Goal: Check status: Check status

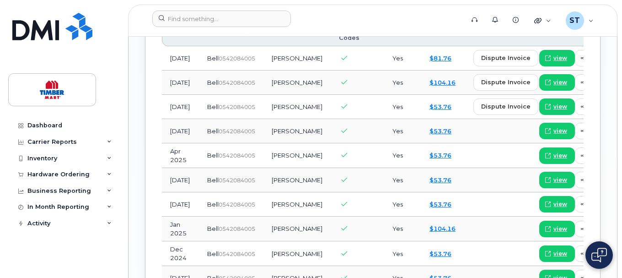
scroll to position [1053, 0]
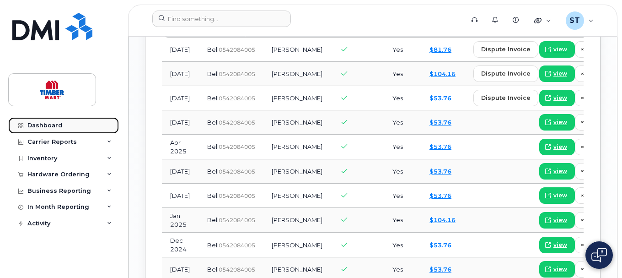
click at [34, 126] on div "Dashboard" at bounding box center [44, 125] width 35 height 7
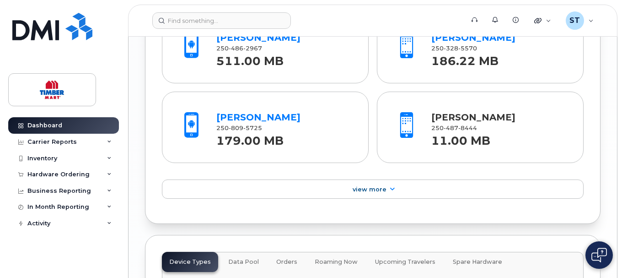
scroll to position [1053, 0]
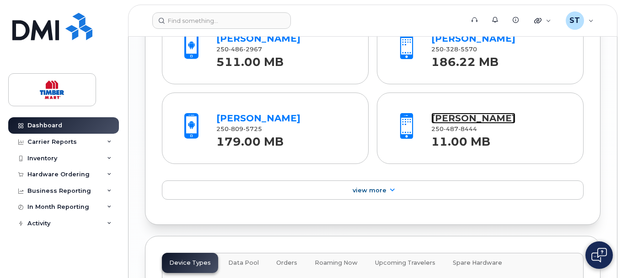
click at [450, 124] on link "[PERSON_NAME]" at bounding box center [474, 118] width 84 height 11
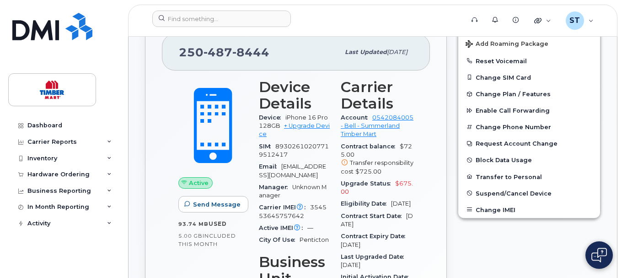
scroll to position [229, 0]
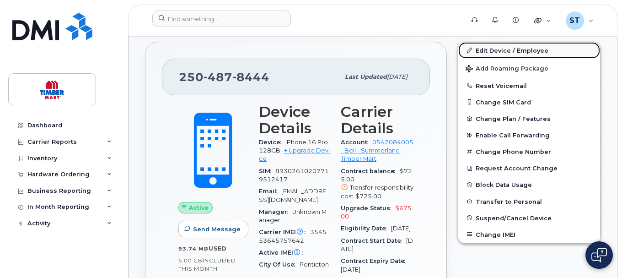
click at [493, 58] on link "Edit Device / Employee" at bounding box center [530, 50] width 142 height 16
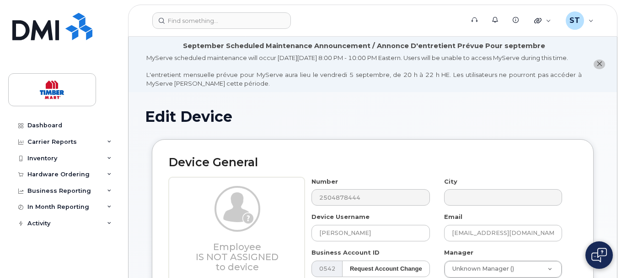
scroll to position [110, 0]
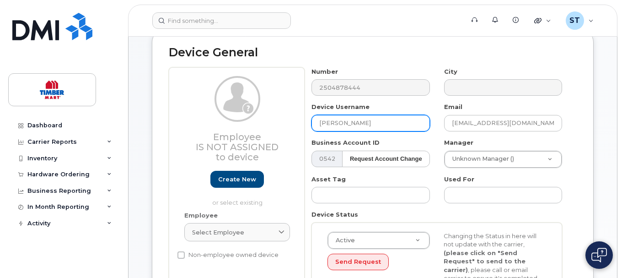
drag, startPoint x: 358, startPoint y: 131, endPoint x: 300, endPoint y: 134, distance: 58.2
click at [300, 134] on div "Employee Is not assigned to device Create new or select existing Employee Selec…" at bounding box center [373, 195] width 408 height 257
type input "s"
type input "Stephen Betts"
drag, startPoint x: 518, startPoint y: 133, endPoint x: 321, endPoint y: 133, distance: 196.3
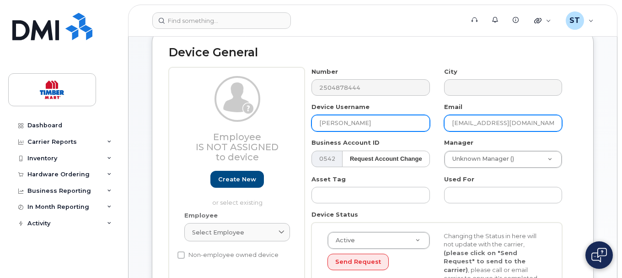
click at [322, 133] on div "Number 2504878444 City Device Username Stephen Betts Email dante@stbm.ca Busine…" at bounding box center [437, 195] width 265 height 257
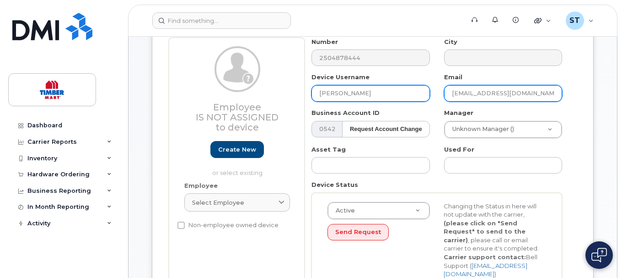
scroll to position [156, 0]
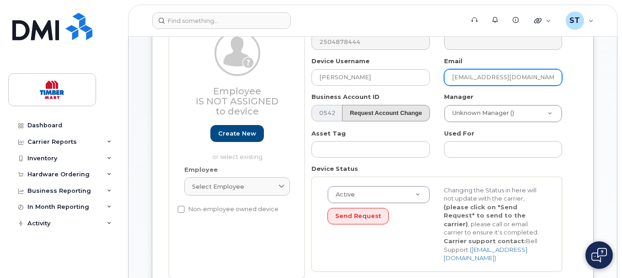
type input "sbetts@stbm.ca"
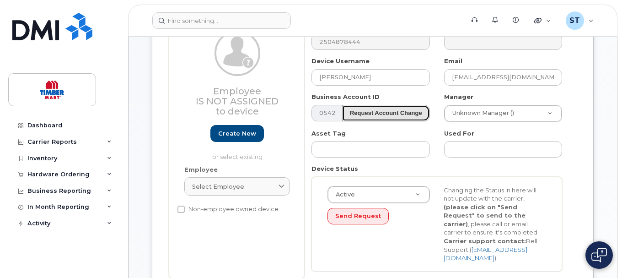
click at [409, 116] on strong "Request Account Change" at bounding box center [386, 112] width 72 height 7
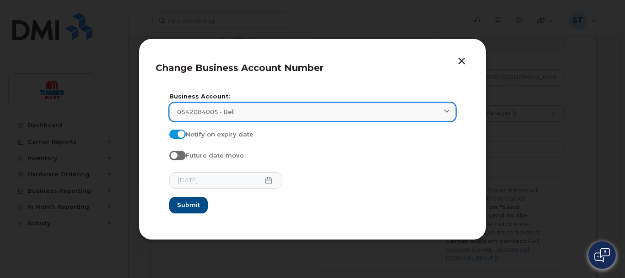
click at [446, 109] on icon at bounding box center [447, 112] width 6 height 6
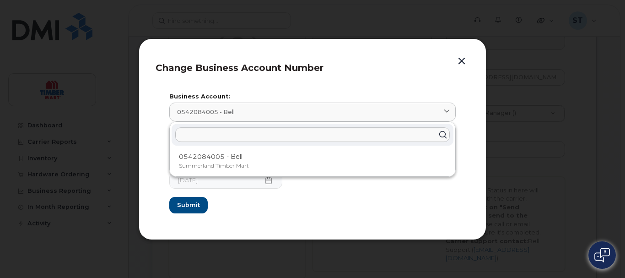
click at [425, 74] on header "Change Business Account Number" at bounding box center [313, 70] width 314 height 30
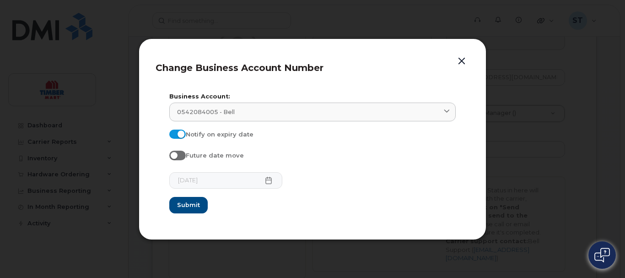
click at [462, 60] on button "button" at bounding box center [462, 61] width 14 height 13
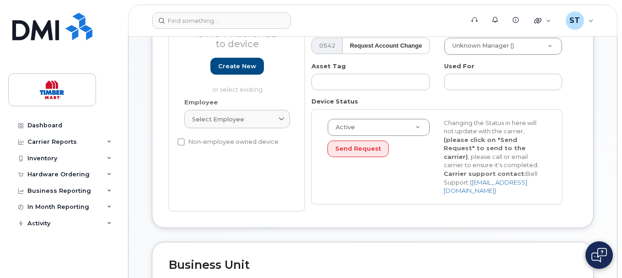
scroll to position [201, 0]
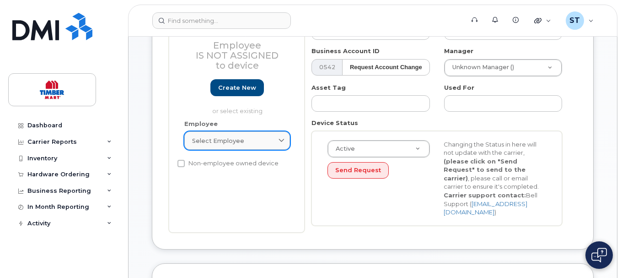
click at [284, 144] on icon at bounding box center [282, 141] width 6 height 6
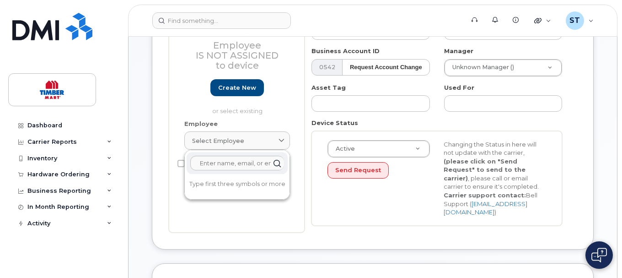
click at [293, 108] on div "Employee Is not assigned to device Create new or select existing" at bounding box center [237, 51] width 119 height 135
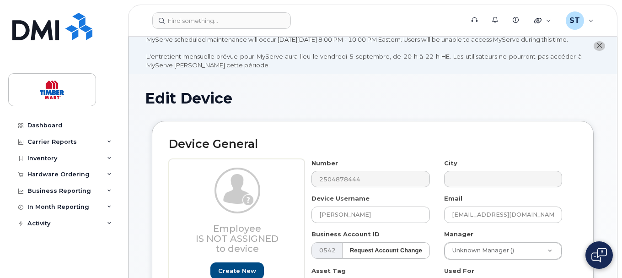
scroll to position [0, 0]
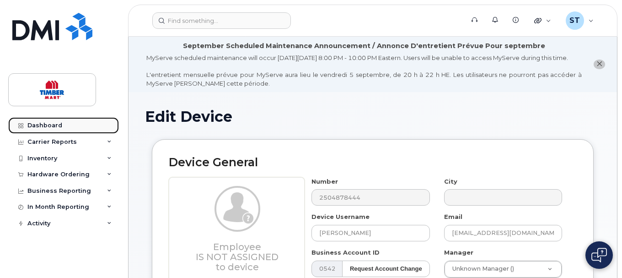
click at [49, 124] on div "Dashboard" at bounding box center [44, 125] width 35 height 7
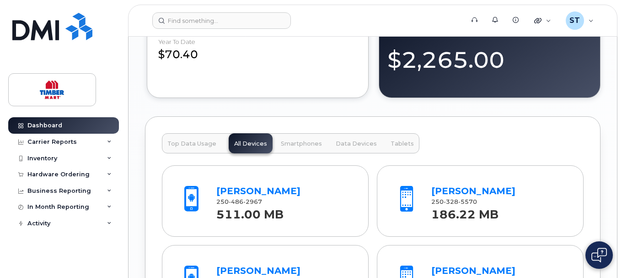
scroll to position [1042, 0]
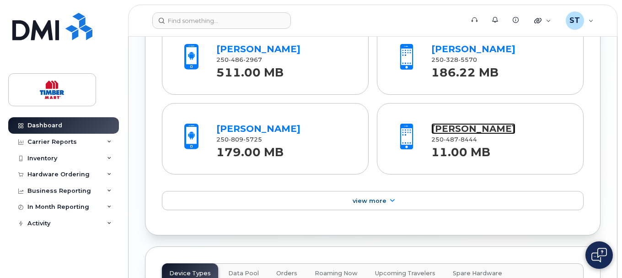
click at [452, 131] on link "[PERSON_NAME]" at bounding box center [474, 128] width 84 height 11
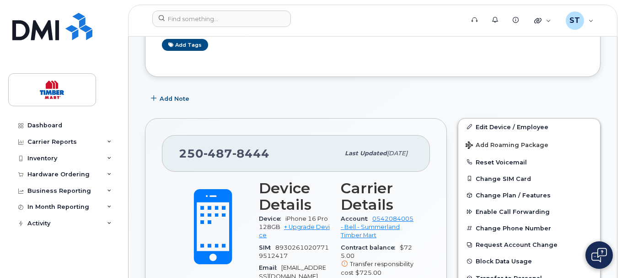
scroll to position [275, 0]
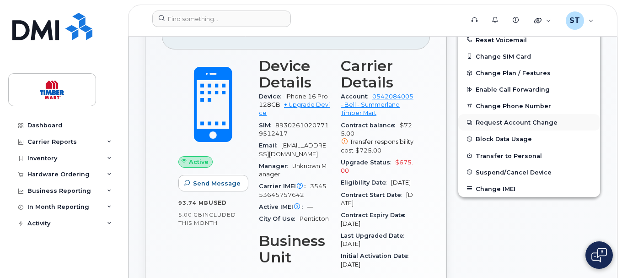
click at [488, 130] on button "Request Account Change" at bounding box center [530, 122] width 142 height 16
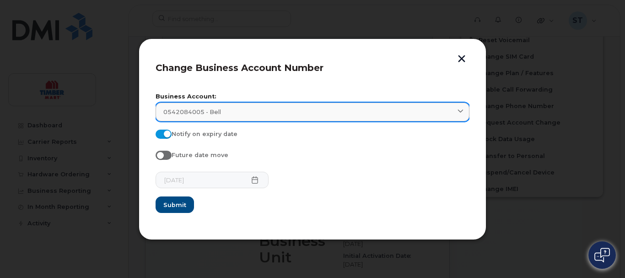
click at [460, 113] on icon at bounding box center [461, 112] width 6 height 6
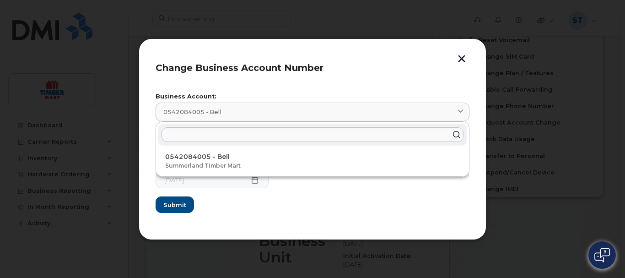
click at [423, 92] on section "Business Account: 0542084005 - Bell 0542084005 - Bell Summerland Timber Mart No…" at bounding box center [313, 154] width 314 height 137
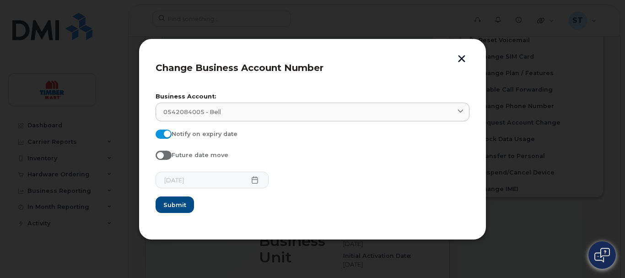
click at [460, 58] on button "button" at bounding box center [462, 60] width 14 height 10
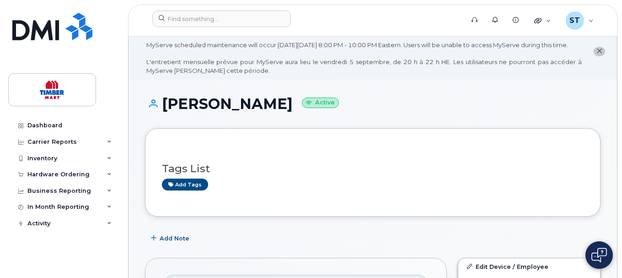
scroll to position [0, 0]
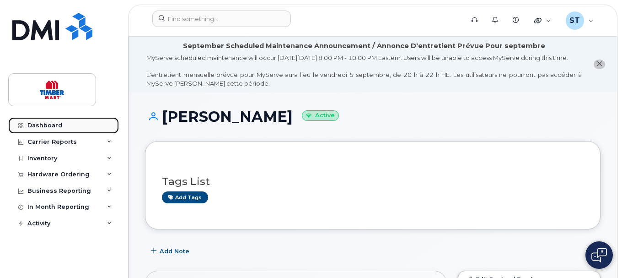
click at [37, 122] on div "Dashboard" at bounding box center [44, 125] width 35 height 7
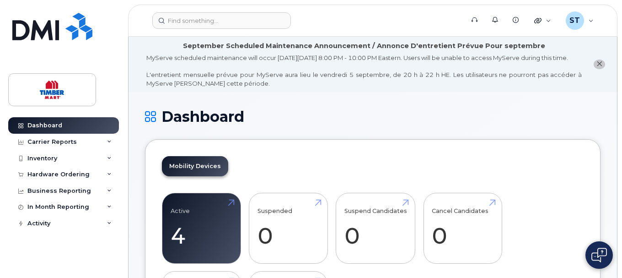
click at [602, 68] on button "close notification" at bounding box center [599, 64] width 11 height 10
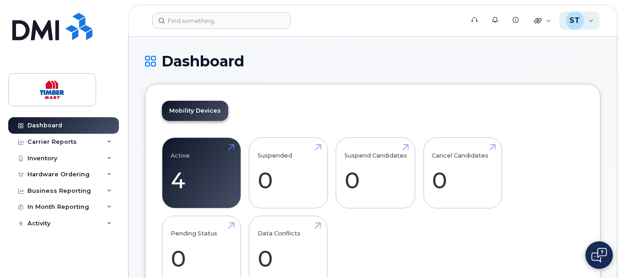
click at [586, 22] on div "ST Summerland Timber Mart Wireless Admin" at bounding box center [580, 20] width 41 height 18
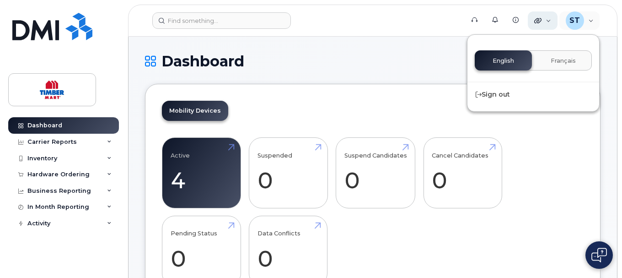
click at [547, 22] on div "Quicklinks" at bounding box center [543, 20] width 30 height 18
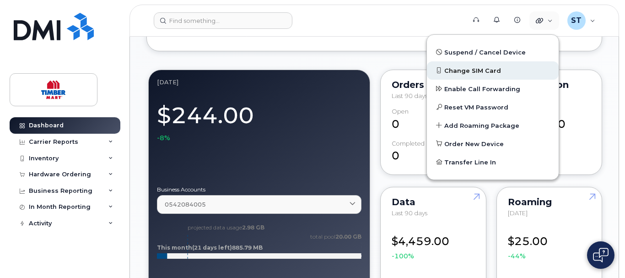
scroll to position [412, 0]
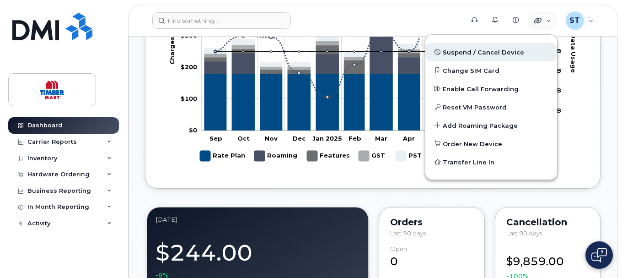
click at [473, 47] on link "Suspend / Cancel Device" at bounding box center [492, 52] width 132 height 18
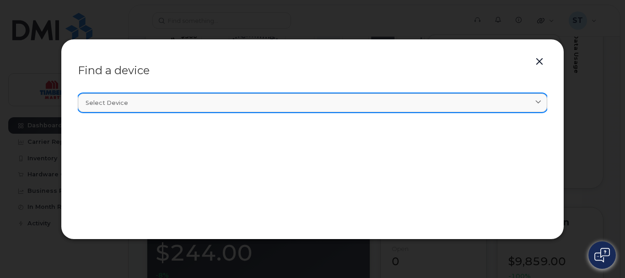
click at [537, 103] on icon at bounding box center [538, 103] width 6 height 6
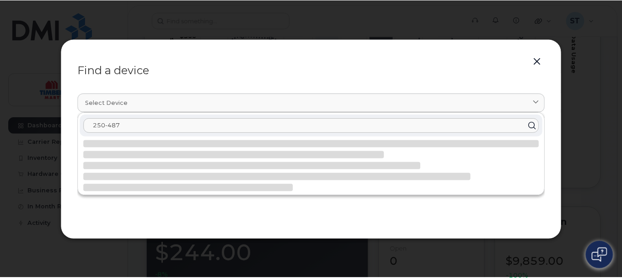
scroll to position [0, 0]
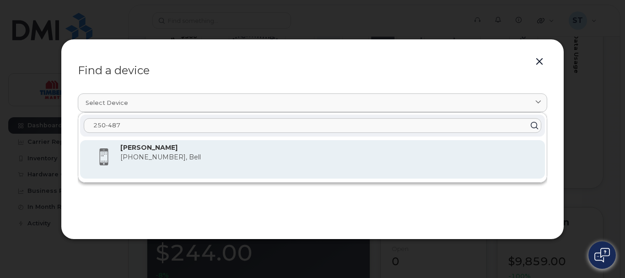
type input "250-487"
click at [145, 159] on span "250-487-8444, Bell" at bounding box center [160, 157] width 81 height 8
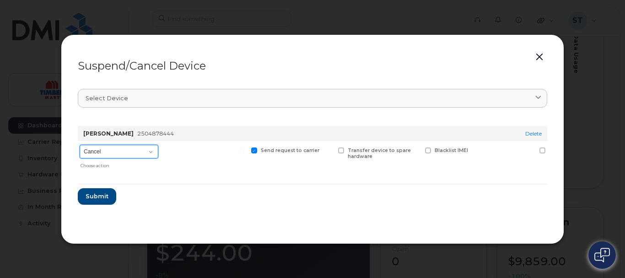
click at [153, 150] on select "Cancel Suspend - Extend Suspension Suspend - Reduced Rate Suspend - Full Rate S…" at bounding box center [119, 152] width 79 height 14
click at [222, 200] on form "Dick Ante 2504878444 Delete Cancel Suspend - Extend Suspension Suspend - Reduce…" at bounding box center [313, 162] width 470 height 86
click at [154, 151] on select "Cancel Suspend - Extend Suspension Suspend - Reduced Rate Suspend - Full Rate S…" at bounding box center [119, 152] width 79 height 14
click at [540, 58] on button "button" at bounding box center [540, 57] width 14 height 13
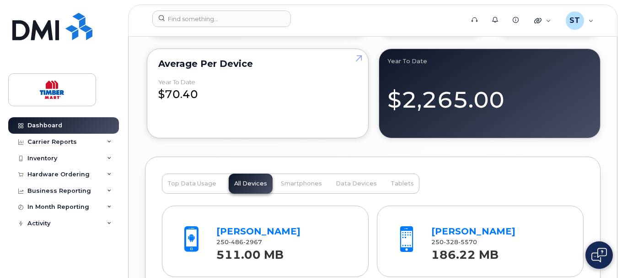
scroll to position [824, 0]
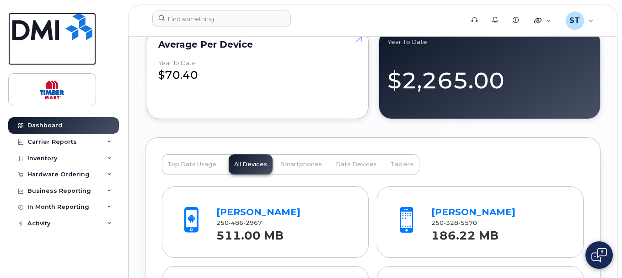
click at [62, 27] on img at bounding box center [52, 26] width 80 height 27
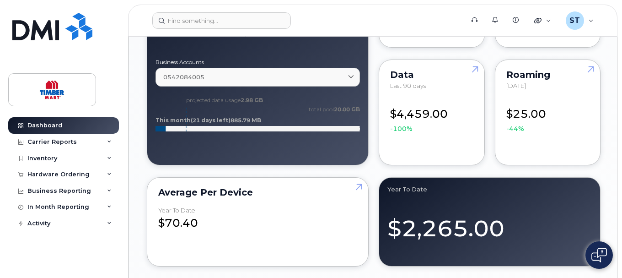
scroll to position [732, 0]
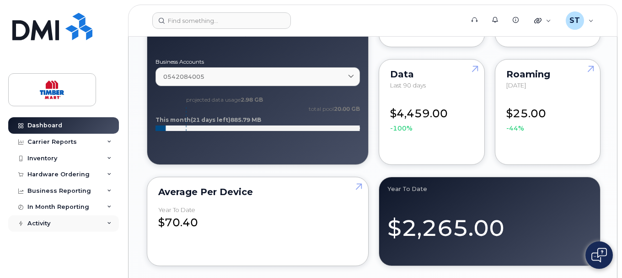
click at [53, 220] on div "Activity" at bounding box center [63, 223] width 111 height 16
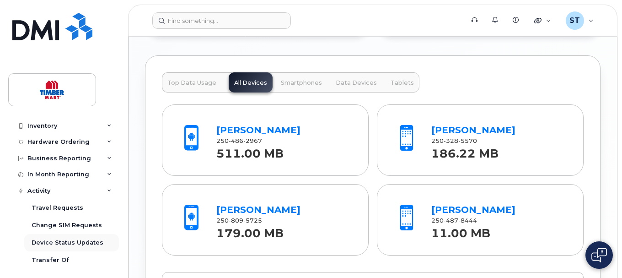
scroll to position [0, 0]
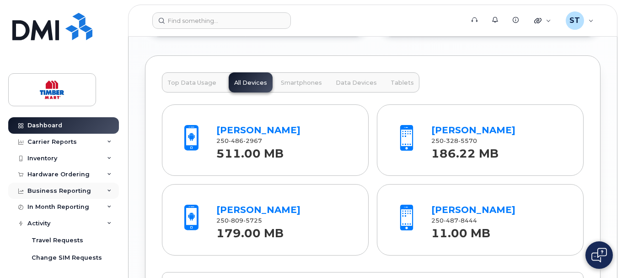
click at [67, 193] on div "Business Reporting" at bounding box center [59, 190] width 64 height 7
click at [72, 177] on div "Hardware Ordering" at bounding box center [58, 174] width 62 height 7
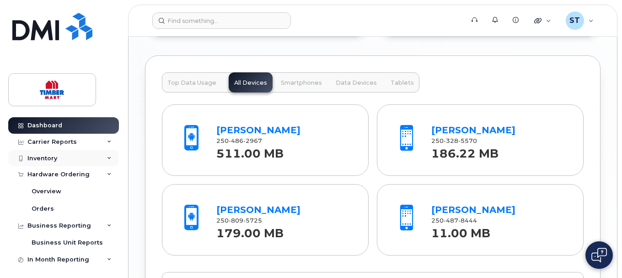
click at [70, 162] on div "Inventory" at bounding box center [63, 158] width 111 height 16
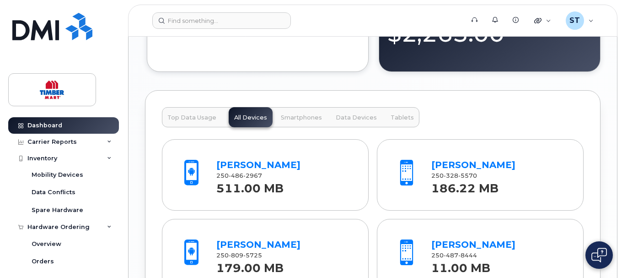
scroll to position [824, 0]
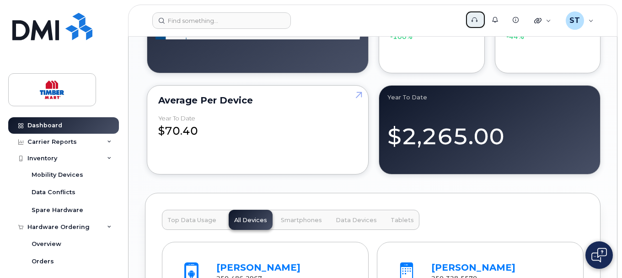
click at [474, 21] on icon at bounding box center [475, 20] width 6 height 6
click at [552, 21] on div "Quicklinks" at bounding box center [543, 20] width 30 height 18
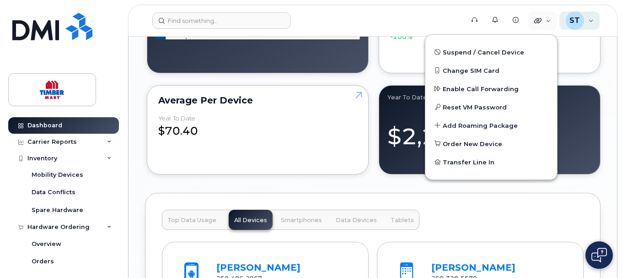
click at [591, 20] on div "ST Summerland Timber Mart Wireless Admin" at bounding box center [580, 20] width 41 height 18
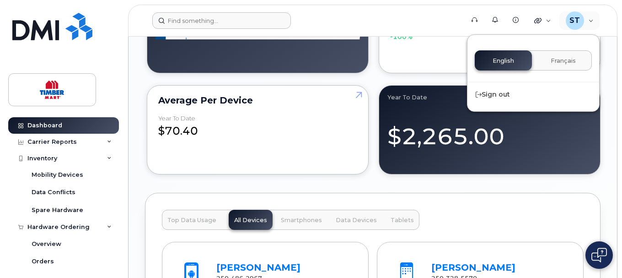
click at [377, 17] on form at bounding box center [305, 20] width 306 height 16
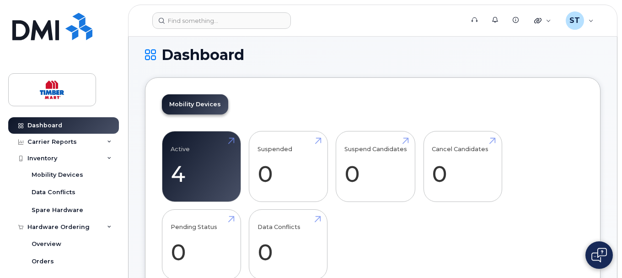
scroll to position [0, 0]
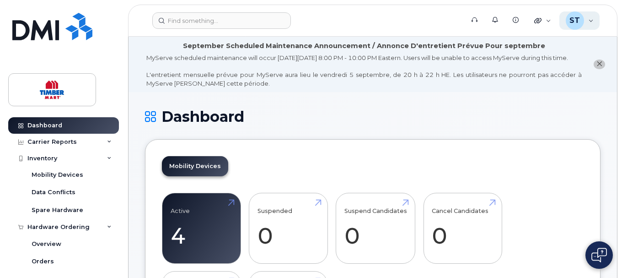
click at [588, 19] on div "ST Summerland Timber Mart Wireless Admin" at bounding box center [580, 20] width 41 height 18
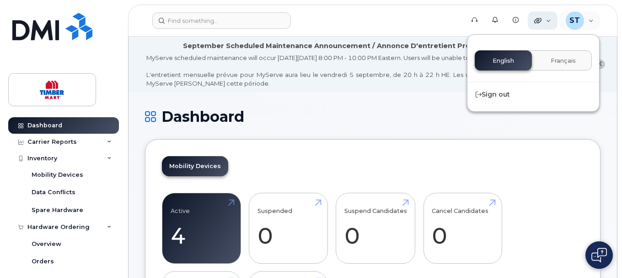
click at [551, 21] on div "Quicklinks" at bounding box center [543, 20] width 30 height 18
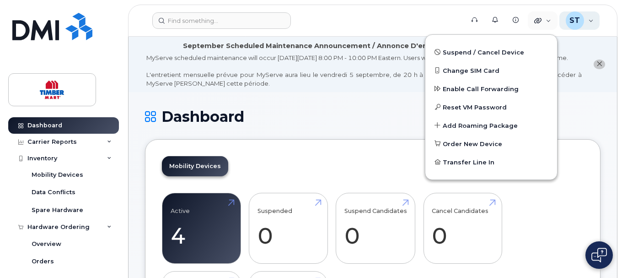
click at [591, 20] on div "ST Summerland Timber Mart Wireless Admin" at bounding box center [580, 20] width 41 height 18
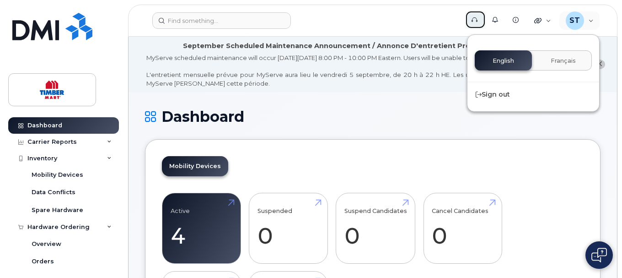
click at [480, 20] on link "Support" at bounding box center [475, 20] width 21 height 18
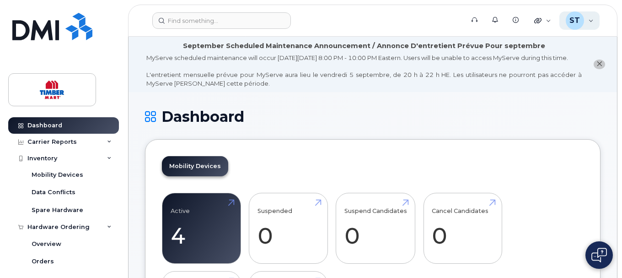
click at [591, 23] on div "ST Summerland Timber Mart Wireless Admin" at bounding box center [580, 20] width 41 height 18
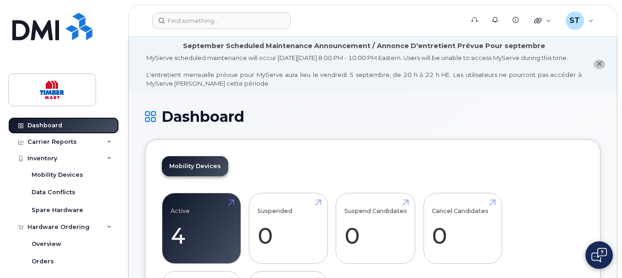
click at [40, 126] on div "Dashboard" at bounding box center [44, 125] width 35 height 7
click at [20, 127] on icon at bounding box center [20, 125] width 5 height 5
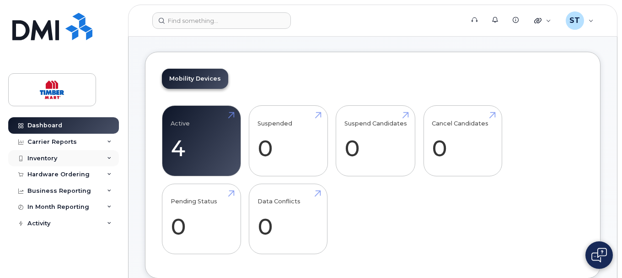
scroll to position [92, 0]
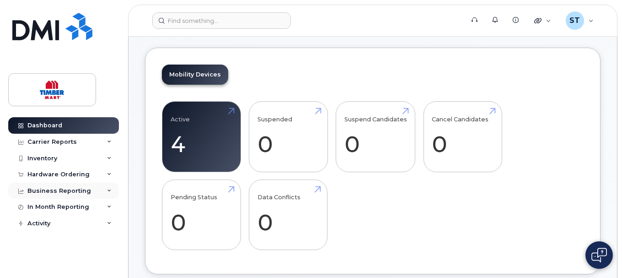
click at [73, 190] on div "Business Reporting" at bounding box center [59, 190] width 64 height 7
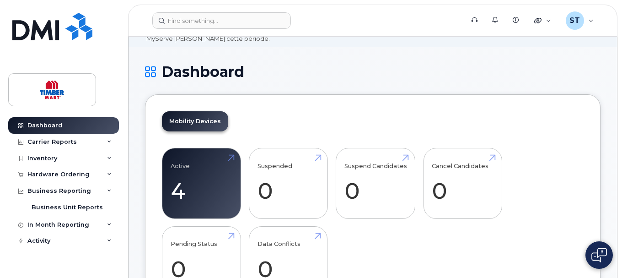
scroll to position [0, 0]
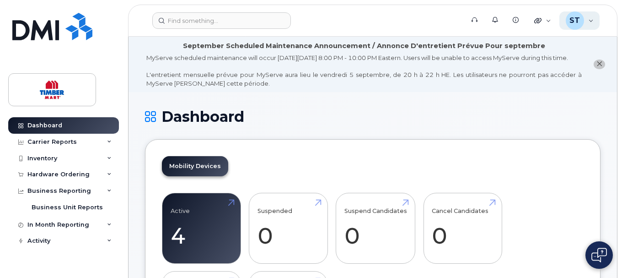
click at [594, 22] on div "ST Summerland Timber Mart Wireless Admin" at bounding box center [580, 20] width 41 height 18
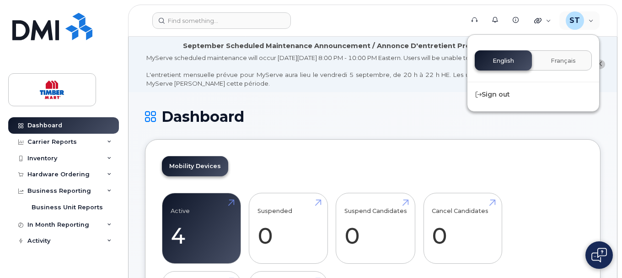
drag, startPoint x: 477, startPoint y: 128, endPoint x: 486, endPoint y: 28, distance: 100.6
click at [475, 124] on h1 "Dashboard" at bounding box center [373, 116] width 456 height 16
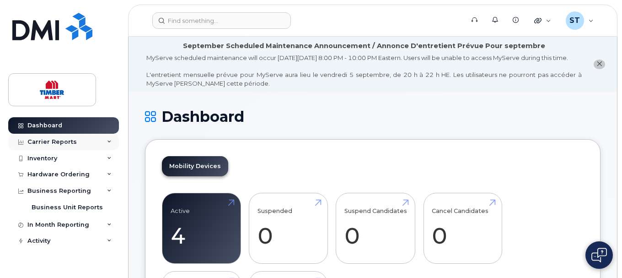
click at [38, 140] on div "Carrier Reports" at bounding box center [51, 141] width 49 height 7
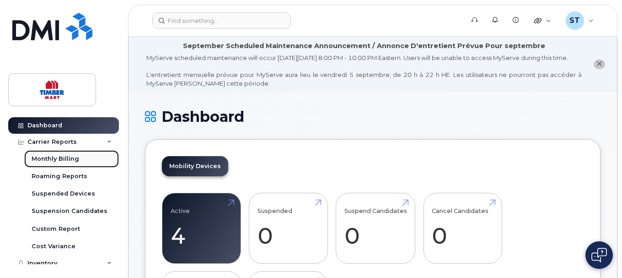
click at [64, 157] on div "Monthly Billing" at bounding box center [56, 159] width 48 height 8
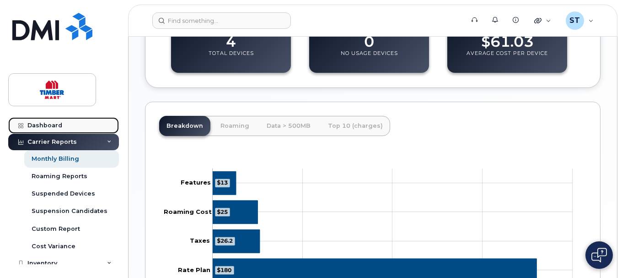
click at [38, 125] on div "Dashboard" at bounding box center [44, 125] width 35 height 7
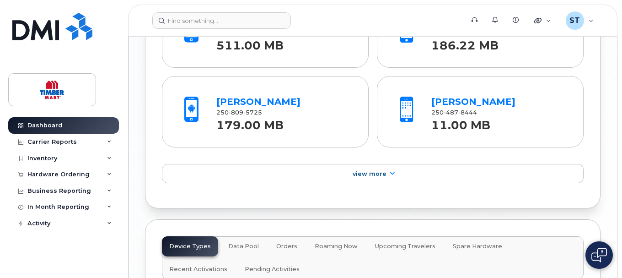
scroll to position [1053, 0]
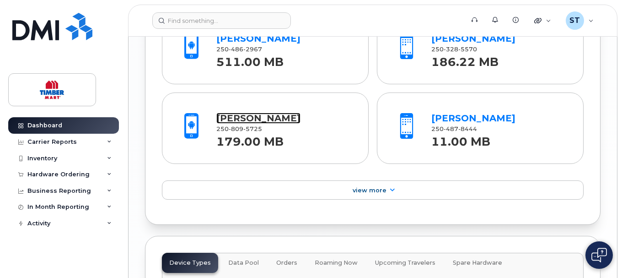
click at [285, 124] on link "[PERSON_NAME]" at bounding box center [258, 118] width 84 height 11
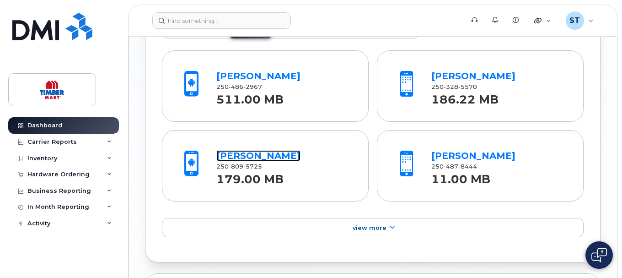
scroll to position [989, 0]
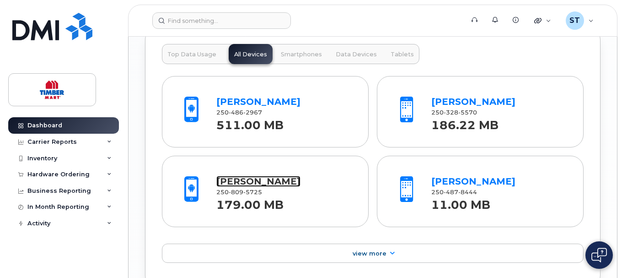
click at [285, 187] on link "[PERSON_NAME]" at bounding box center [258, 181] width 84 height 11
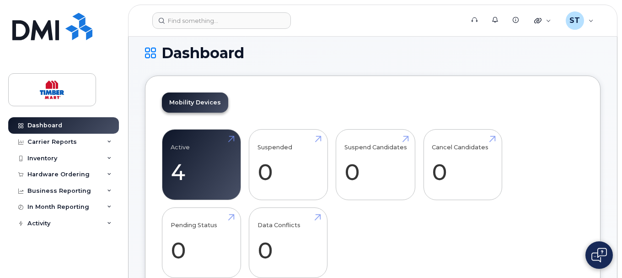
scroll to position [0, 0]
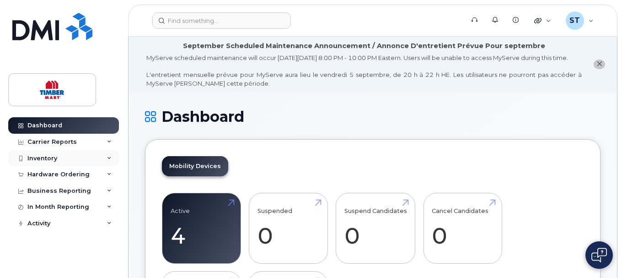
click at [68, 155] on div "Inventory" at bounding box center [63, 158] width 111 height 16
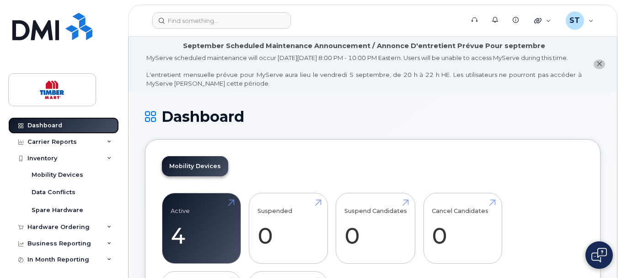
click at [58, 120] on link "Dashboard" at bounding box center [63, 125] width 111 height 16
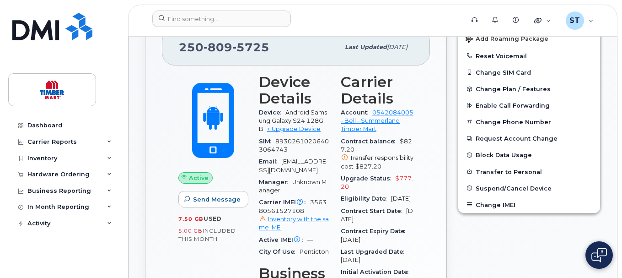
scroll to position [275, 0]
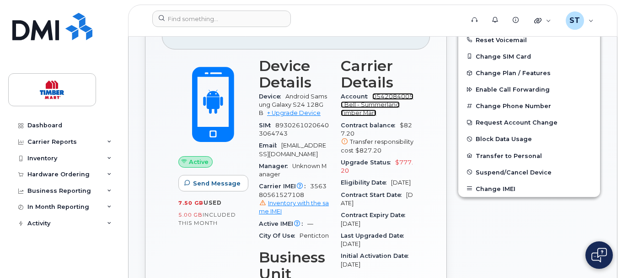
click at [367, 115] on link "0542084005 - Bell - Summerland Timber Mart" at bounding box center [377, 105] width 73 height 24
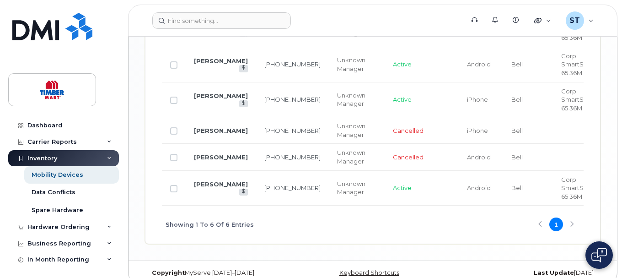
scroll to position [584, 0]
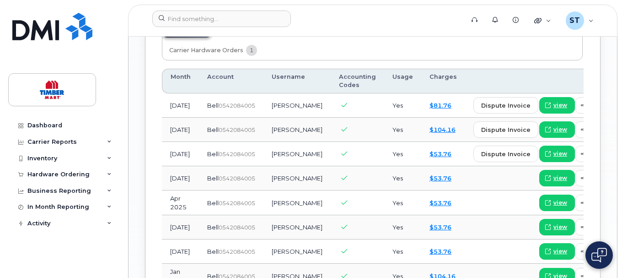
scroll to position [961, 0]
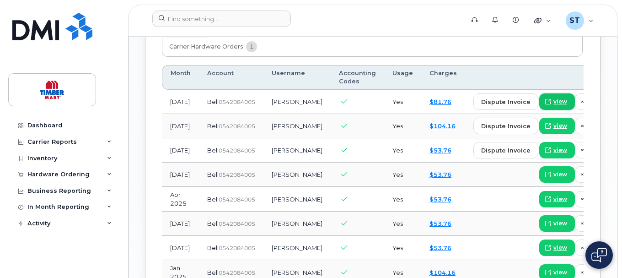
click at [554, 106] on span "view" at bounding box center [561, 101] width 14 height 8
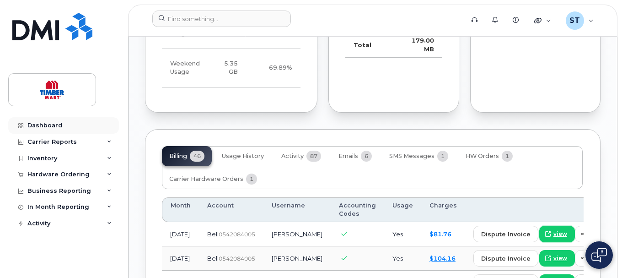
scroll to position [824, 0]
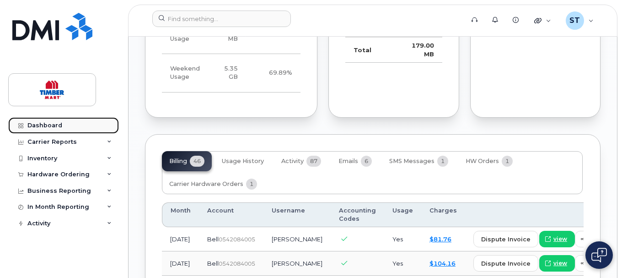
click at [51, 126] on div "Dashboard" at bounding box center [44, 125] width 35 height 7
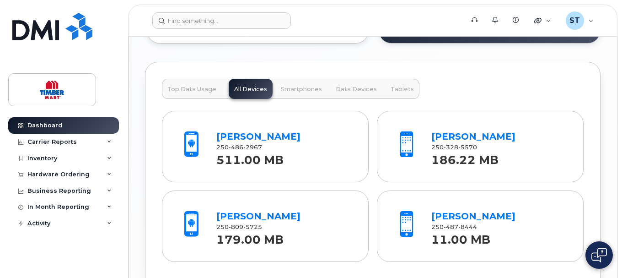
scroll to position [961, 0]
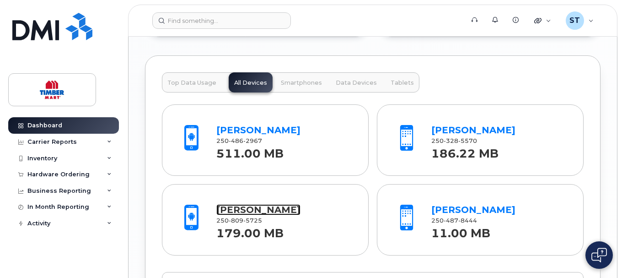
click at [274, 215] on link "[PERSON_NAME]" at bounding box center [258, 209] width 84 height 11
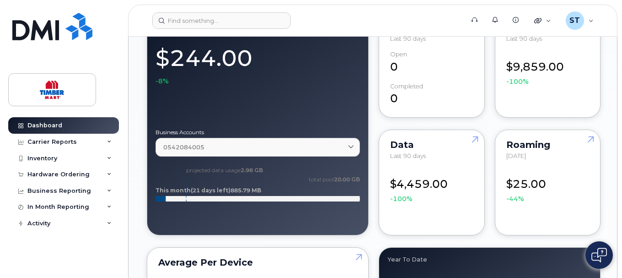
scroll to position [641, 0]
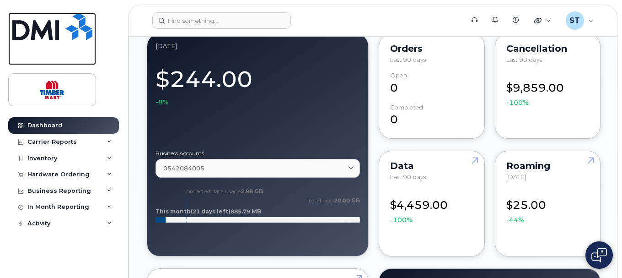
click at [47, 30] on img at bounding box center [52, 26] width 80 height 27
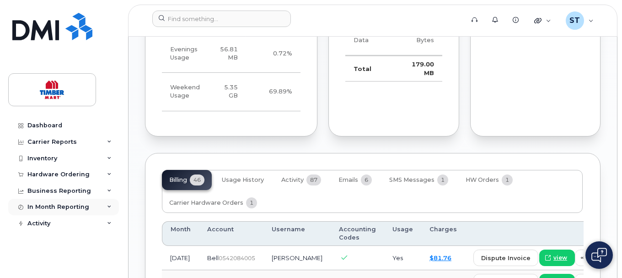
scroll to position [915, 0]
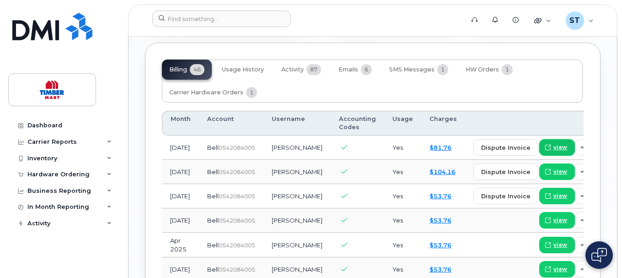
click at [554, 151] on span "view" at bounding box center [561, 147] width 14 height 8
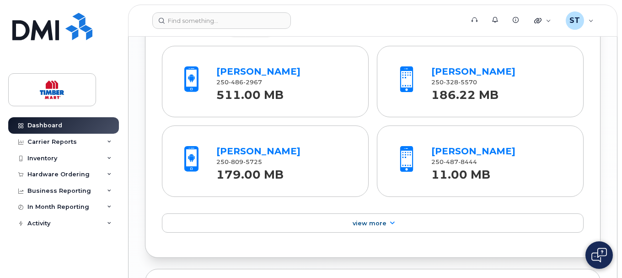
scroll to position [1007, 0]
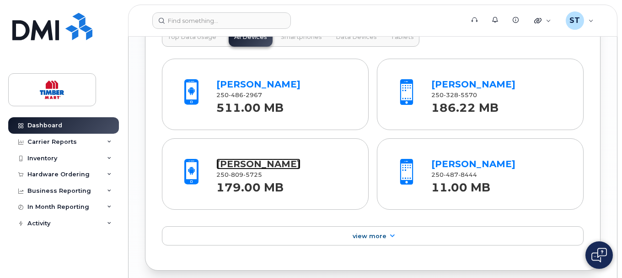
click at [287, 169] on link "[PERSON_NAME]" at bounding box center [258, 163] width 84 height 11
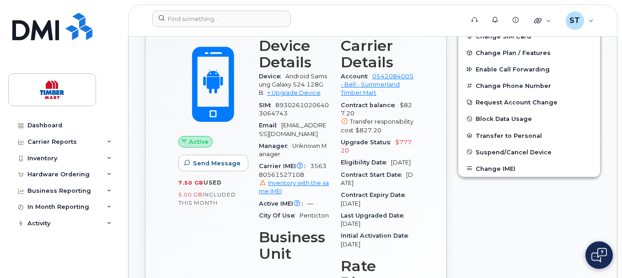
scroll to position [275, 0]
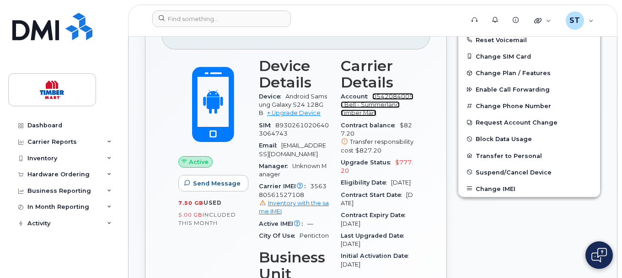
click at [372, 117] on link "0542084005 - Bell - Summerland Timber Mart" at bounding box center [377, 105] width 73 height 24
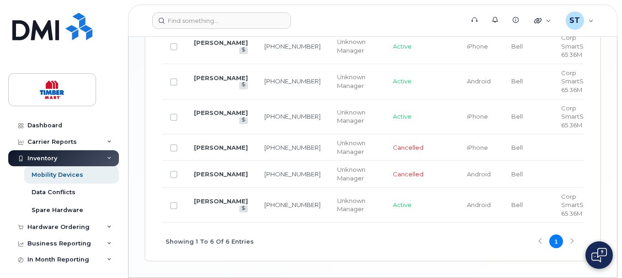
scroll to position [630, 0]
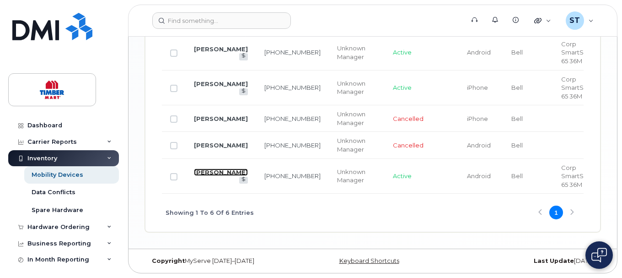
click at [221, 173] on link "[PERSON_NAME]" at bounding box center [221, 171] width 54 height 7
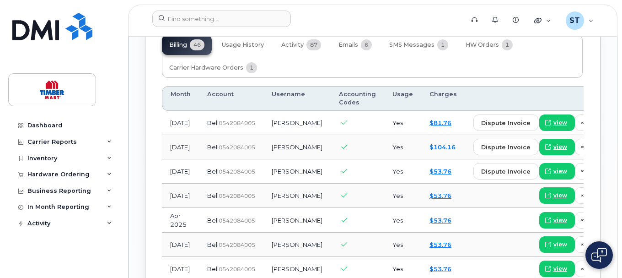
scroll to position [961, 0]
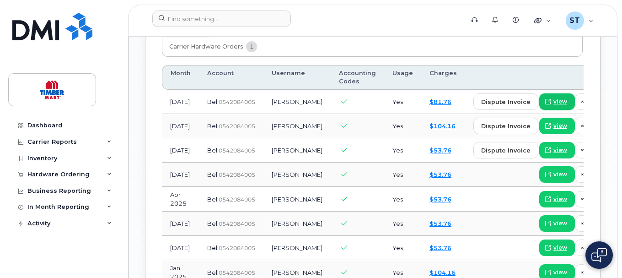
click at [554, 106] on span "view" at bounding box center [561, 101] width 14 height 8
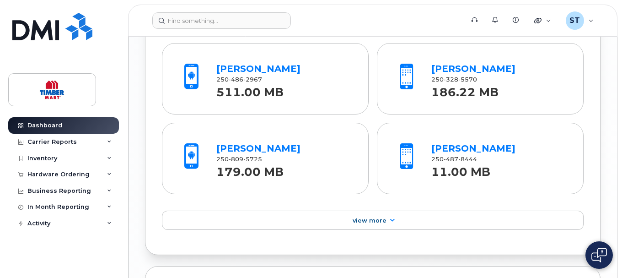
scroll to position [961, 0]
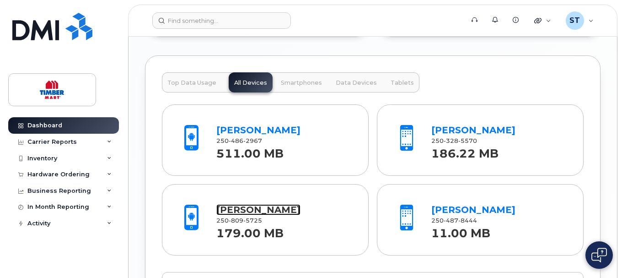
click at [269, 215] on link "[PERSON_NAME]" at bounding box center [258, 209] width 84 height 11
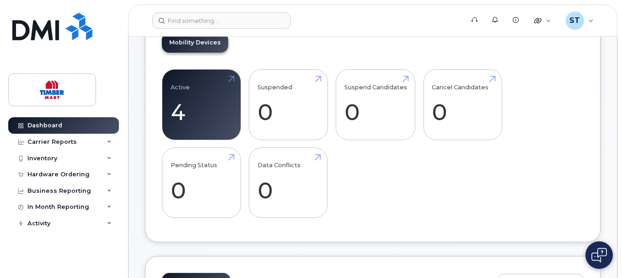
scroll to position [0, 0]
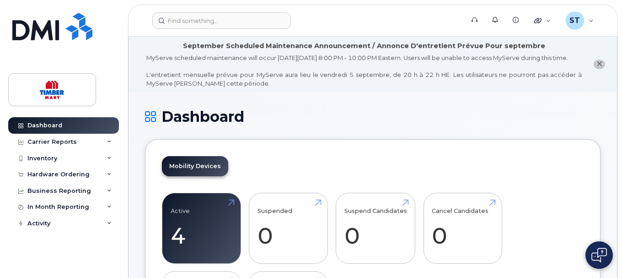
click at [600, 67] on icon "close notification" at bounding box center [600, 64] width 6 height 6
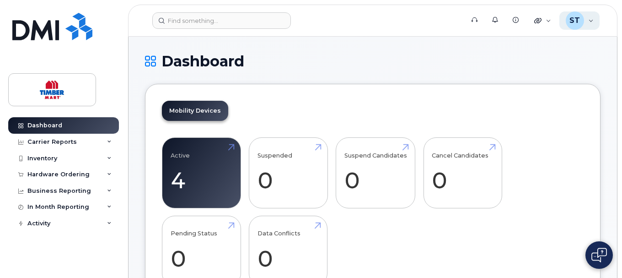
click at [591, 18] on div "ST Summerland Timber Mart Wireless Admin" at bounding box center [580, 20] width 41 height 18
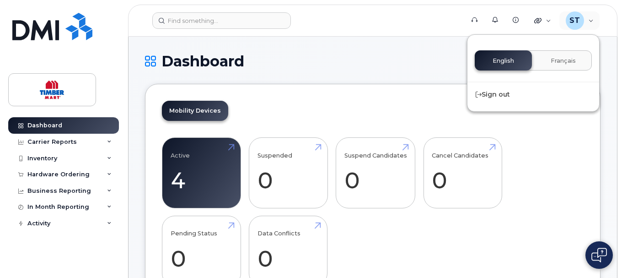
click at [350, 67] on h1 "Dashboard" at bounding box center [373, 61] width 456 height 16
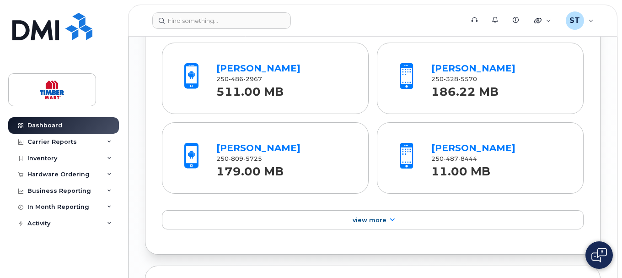
scroll to position [961, 0]
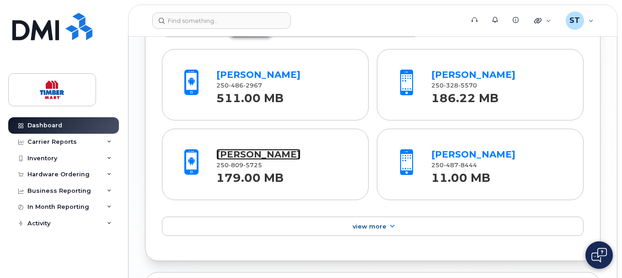
click at [274, 154] on link "[PERSON_NAME]" at bounding box center [258, 154] width 84 height 11
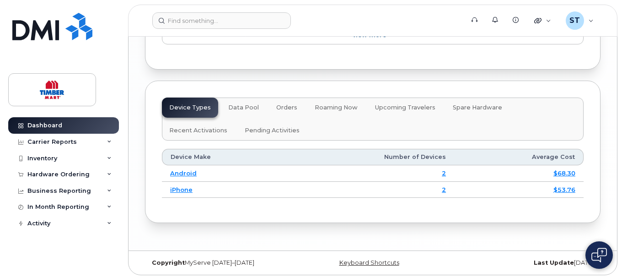
scroll to position [1154, 0]
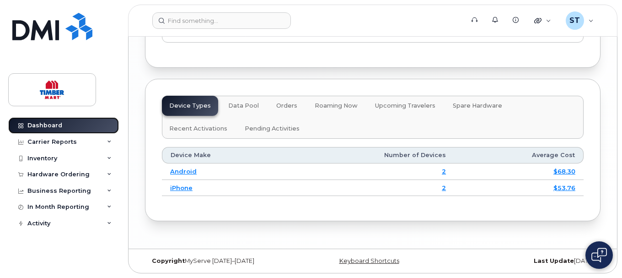
click at [57, 122] on div "Dashboard" at bounding box center [44, 125] width 35 height 7
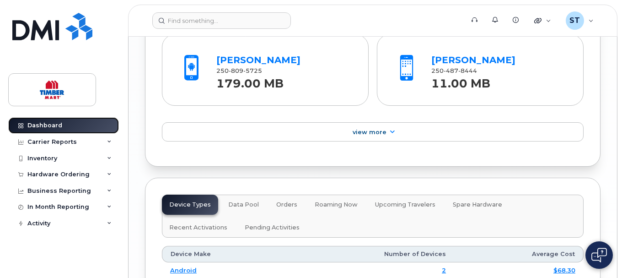
scroll to position [971, 0]
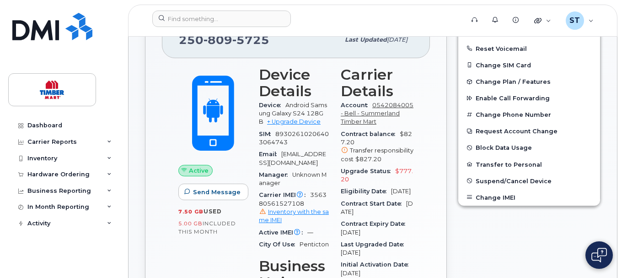
scroll to position [275, 0]
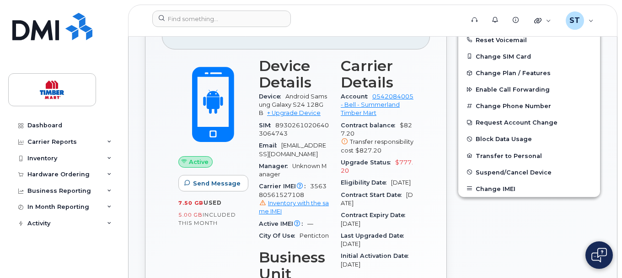
click at [360, 118] on div "Account 0542084005 - Bell - Summerland Timber Mart" at bounding box center [377, 105] width 73 height 29
click at [359, 117] on link "0542084005 - Bell - Summerland Timber Mart" at bounding box center [377, 105] width 73 height 24
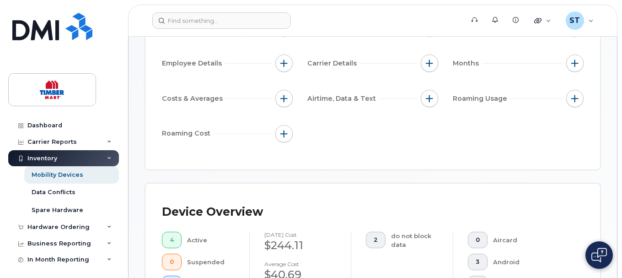
scroll to position [46, 0]
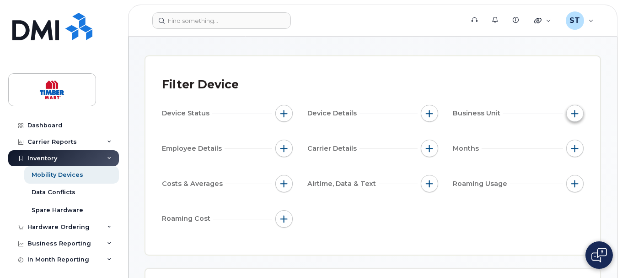
click at [573, 113] on span "button" at bounding box center [575, 113] width 7 height 7
click at [510, 140] on input "Manager" at bounding box center [512, 140] width 7 height 7
click at [479, 141] on input "Manager" at bounding box center [478, 140] width 7 height 7
checkbox input "false"
click at [426, 147] on button "button" at bounding box center [429, 148] width 17 height 17
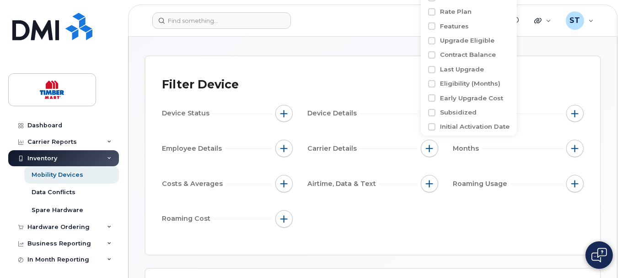
scroll to position [0, 0]
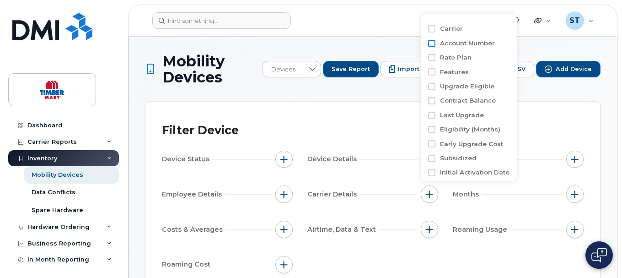
click at [433, 44] on input "Account Number" at bounding box center [431, 43] width 7 height 7
checkbox input "true"
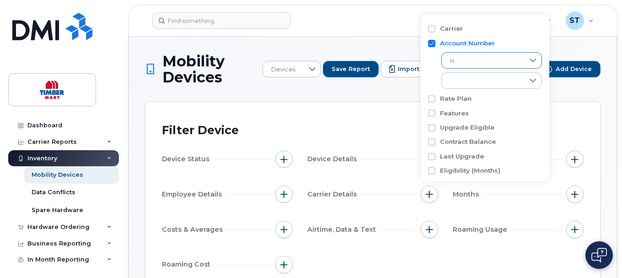
click at [535, 59] on icon at bounding box center [532, 60] width 7 height 7
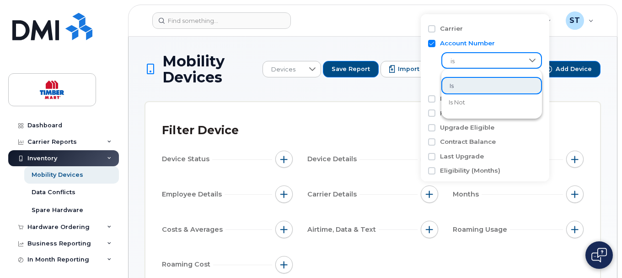
click at [535, 59] on icon at bounding box center [532, 60] width 7 height 7
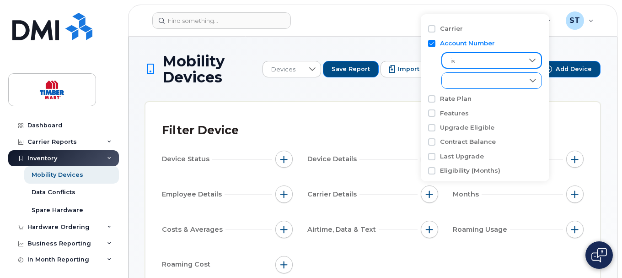
click at [533, 83] on icon at bounding box center [532, 80] width 7 height 7
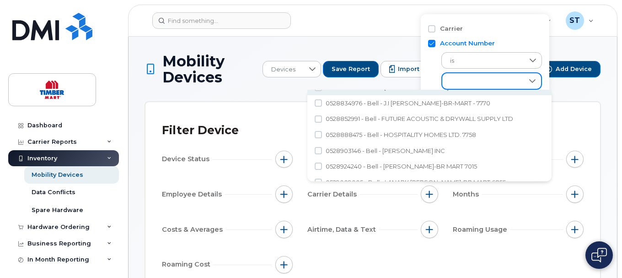
scroll to position [35, 0]
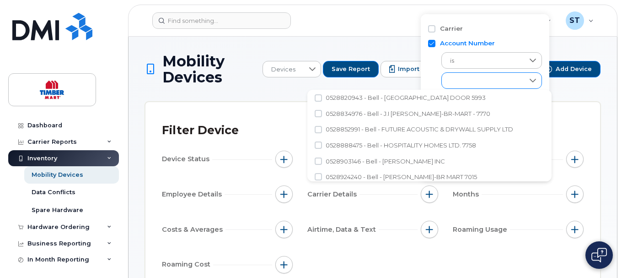
click at [471, 82] on div "empty" at bounding box center [483, 81] width 82 height 16
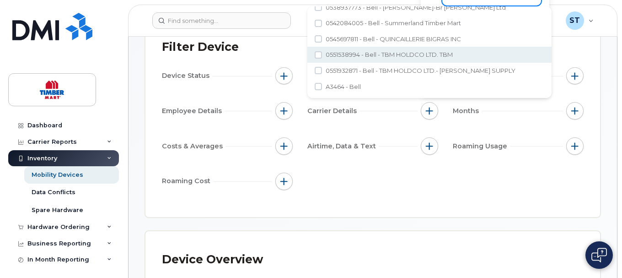
scroll to position [92, 0]
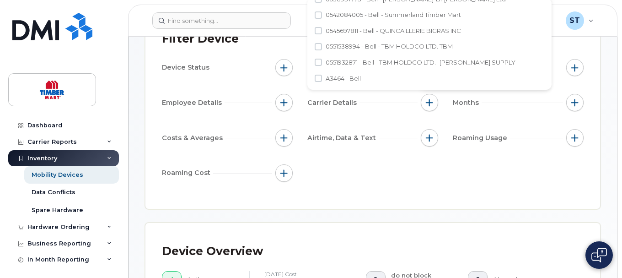
click at [342, 81] on span "A3464 - Bell" at bounding box center [343, 78] width 35 height 9
checkbox input "true"
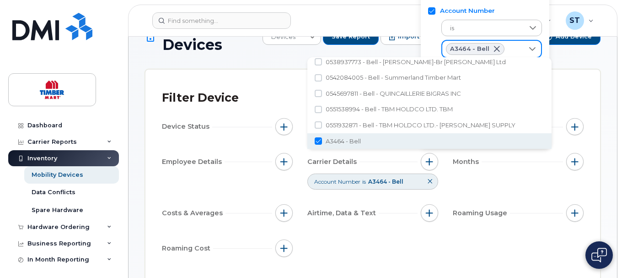
scroll to position [46, 0]
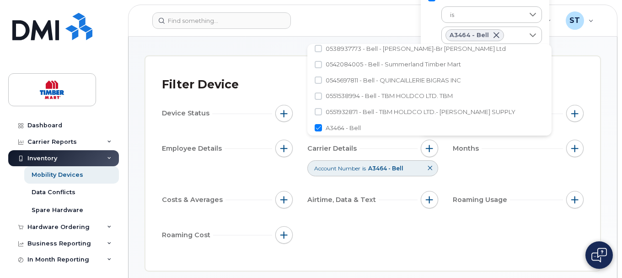
drag, startPoint x: 552, startPoint y: 80, endPoint x: 552, endPoint y: 103, distance: 22.9
click at [550, 103] on div "Carrier Account Number is A3464 - Bell Rate Plan Features Upgrade Eligible Cont…" at bounding box center [485, 51] width 129 height 167
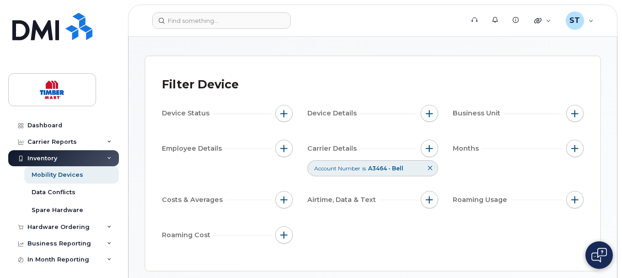
click at [431, 170] on icon at bounding box center [429, 167] width 5 height 5
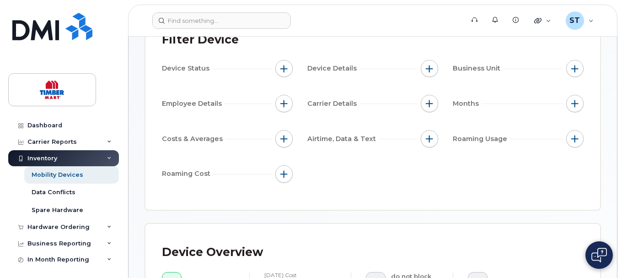
scroll to position [92, 0]
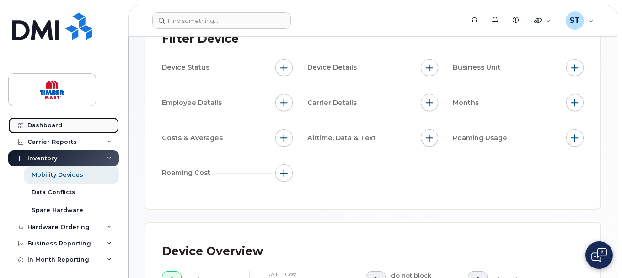
click at [48, 119] on link "Dashboard" at bounding box center [63, 125] width 111 height 16
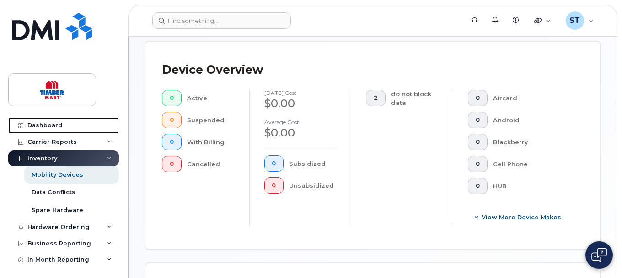
scroll to position [275, 0]
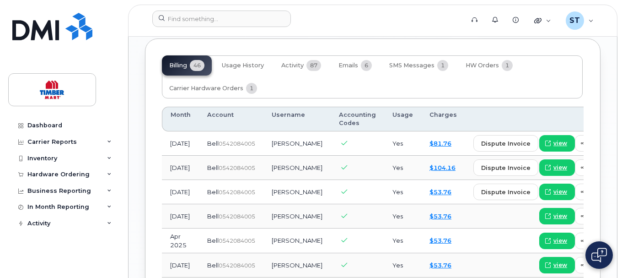
scroll to position [870, 0]
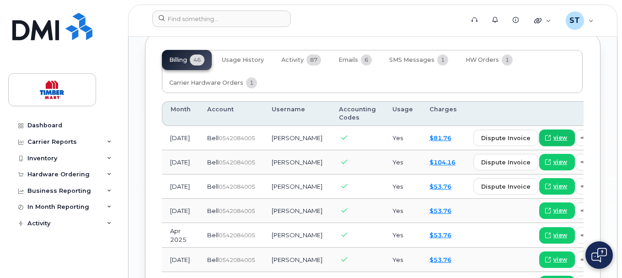
click at [554, 142] on span "view" at bounding box center [561, 138] width 14 height 8
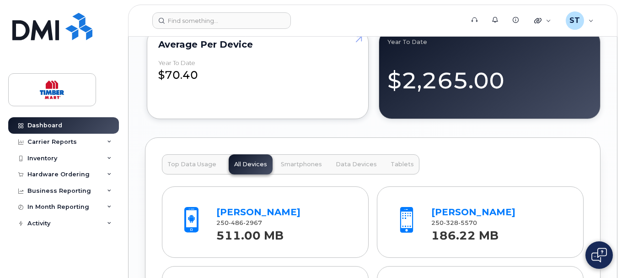
scroll to position [915, 0]
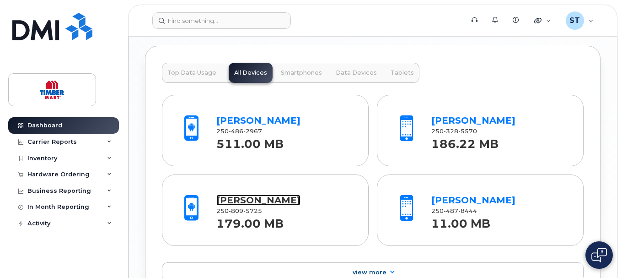
click at [283, 200] on link "[PERSON_NAME]" at bounding box center [258, 199] width 84 height 11
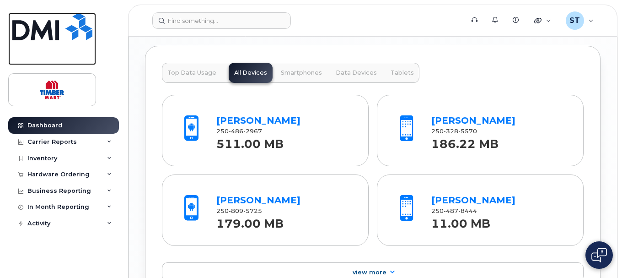
click at [82, 25] on img at bounding box center [52, 26] width 80 height 27
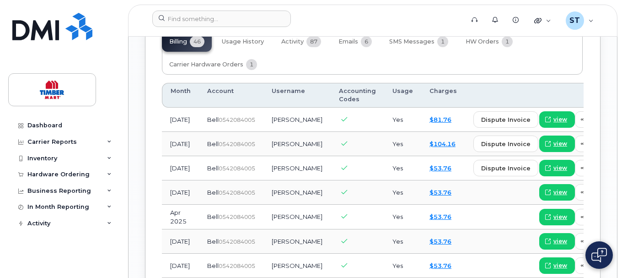
scroll to position [870, 0]
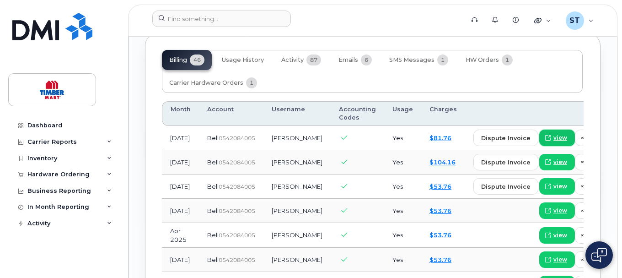
click at [546, 140] on icon at bounding box center [548, 137] width 5 height 5
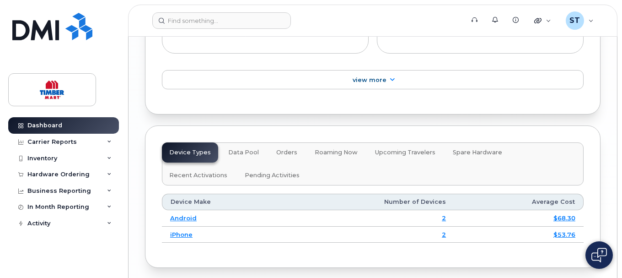
scroll to position [964, 0]
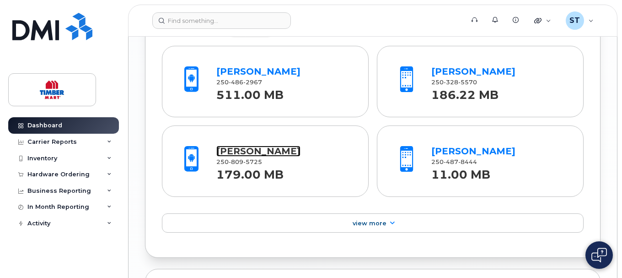
click at [246, 149] on link "[PERSON_NAME]" at bounding box center [258, 151] width 84 height 11
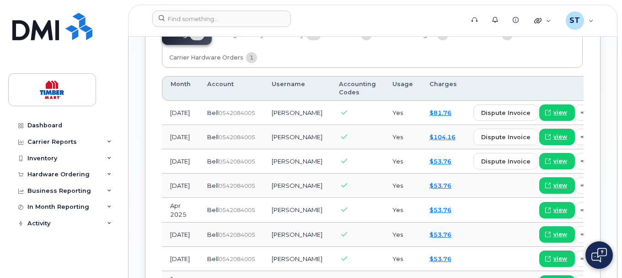
scroll to position [909, 0]
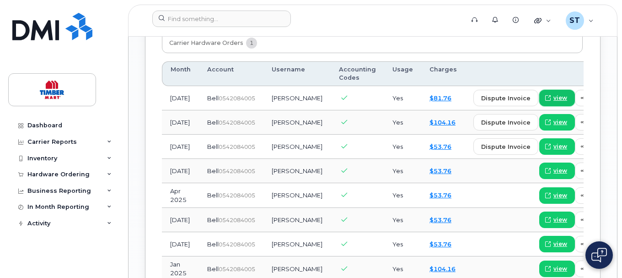
click at [540, 106] on link "view" at bounding box center [558, 98] width 36 height 16
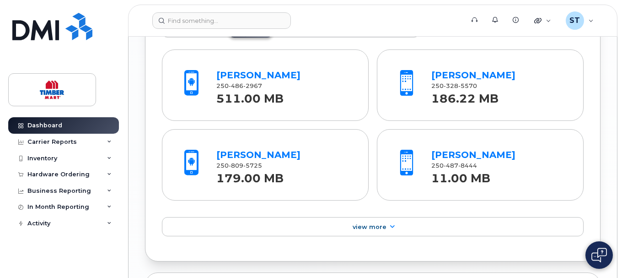
scroll to position [961, 0]
